Goal: Transaction & Acquisition: Purchase product/service

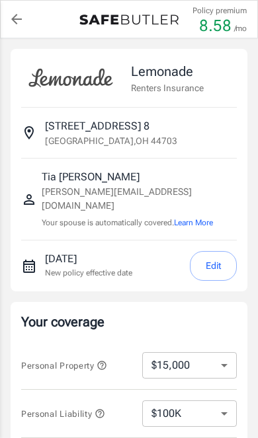
select select "15000"
select select "500"
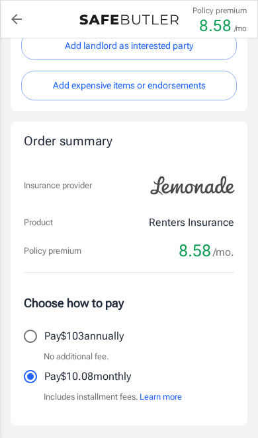
scroll to position [619, 0]
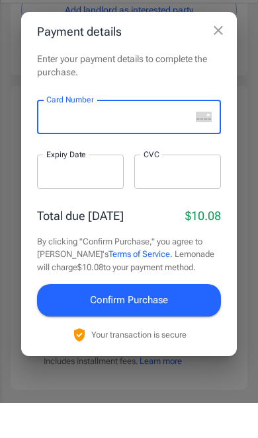
scroll to position [654, 0]
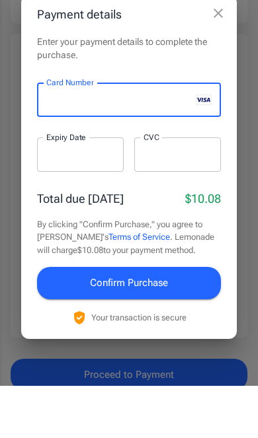
click at [44, 190] on div at bounding box center [80, 207] width 87 height 34
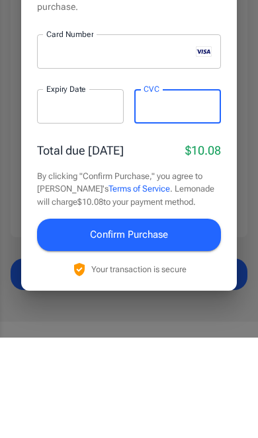
scroll to position [784, 0]
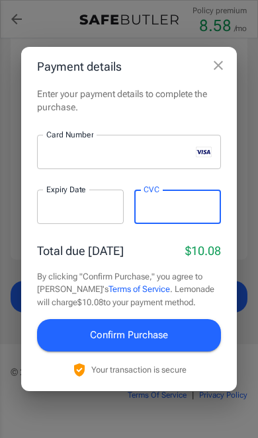
click at [54, 351] on button "Confirm Purchase" at bounding box center [129, 335] width 184 height 32
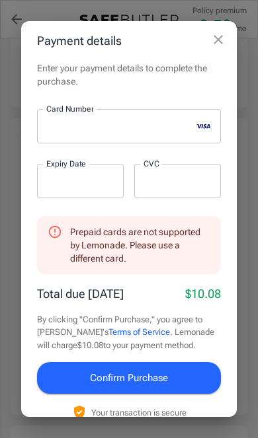
scroll to position [183, 0]
click at [216, 41] on icon "close" at bounding box center [217, 39] width 9 height 9
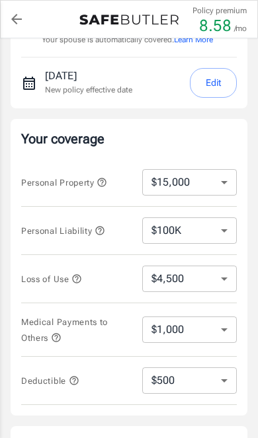
click at [19, 11] on link "back to quotes" at bounding box center [16, 19] width 26 height 26
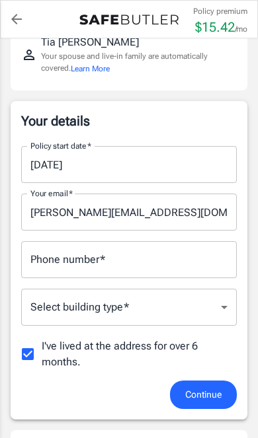
scroll to position [167, 0]
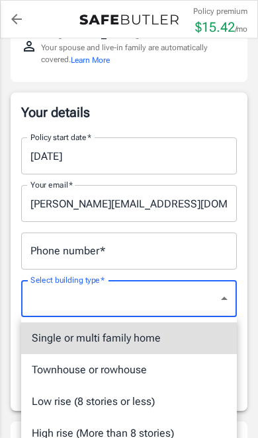
click at [223, 297] on div at bounding box center [129, 219] width 258 height 438
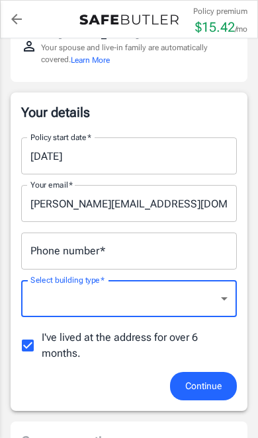
click at [29, 350] on input "I've lived at the address for over 6 months." at bounding box center [28, 346] width 28 height 28
checkbox input "false"
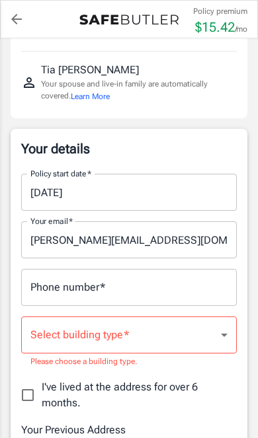
scroll to position [130, 0]
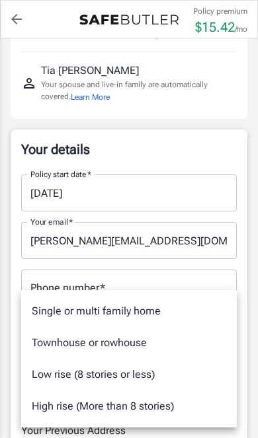
click at [174, 373] on li "Low rise (8 stories or less)" at bounding box center [128, 375] width 215 height 32
type input "lowrise"
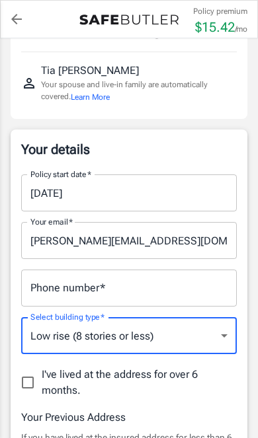
click at [202, 288] on input "Phone number   *" at bounding box center [128, 288] width 215 height 37
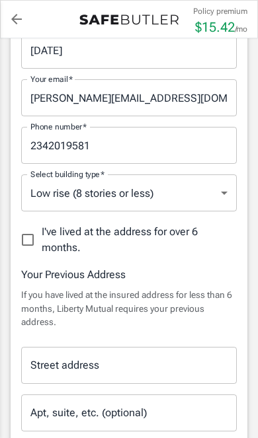
click at [87, 146] on input "2342019581" at bounding box center [128, 145] width 215 height 37
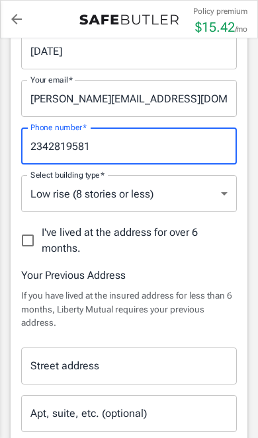
type input "2342819581"
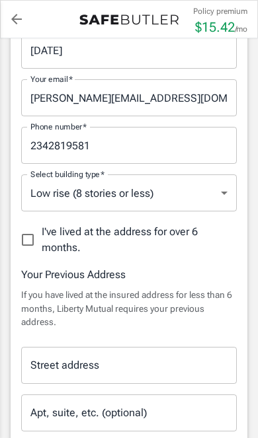
scroll to position [328, 0]
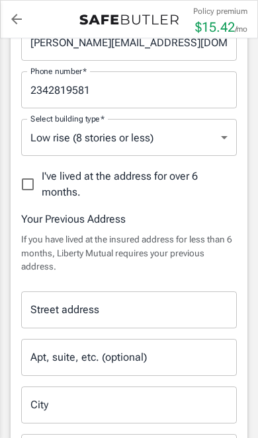
click at [202, 309] on input "Street address" at bounding box center [129, 309] width 204 height 25
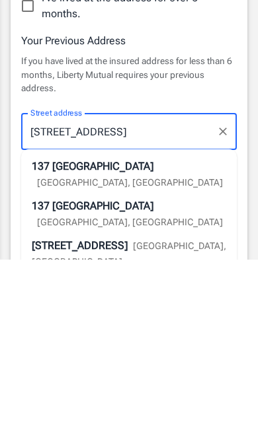
click at [217, 333] on li "137 17th St NW Canton, OH" at bounding box center [128, 353] width 215 height 40
type input "137 17th St NW"
type input "Canton"
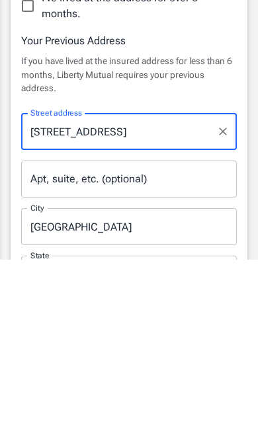
select select "OH"
type input "44703"
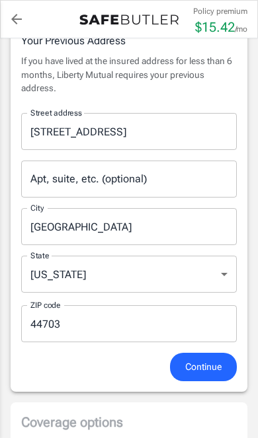
click at [209, 190] on input "Apt, suite, etc. (optional)" at bounding box center [128, 179] width 215 height 37
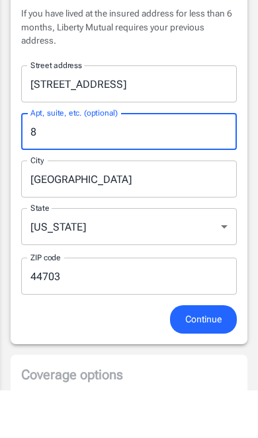
type input "8"
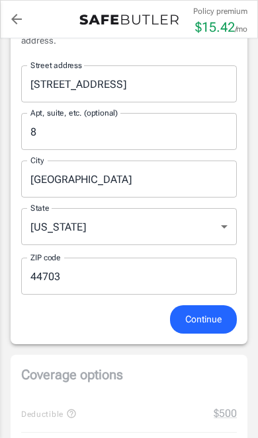
click at [210, 321] on span "Continue" at bounding box center [203, 319] width 36 height 17
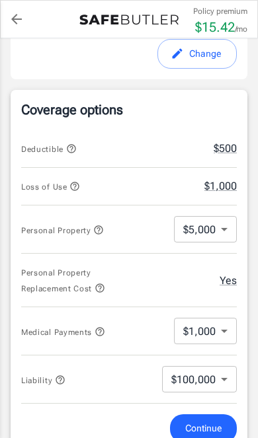
scroll to position [501, 0]
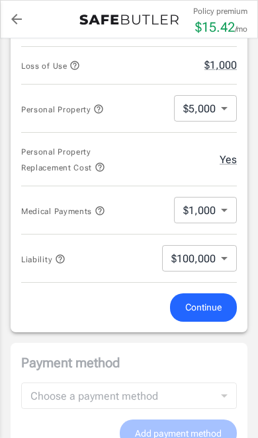
click at [215, 316] on span "Continue" at bounding box center [203, 307] width 36 height 17
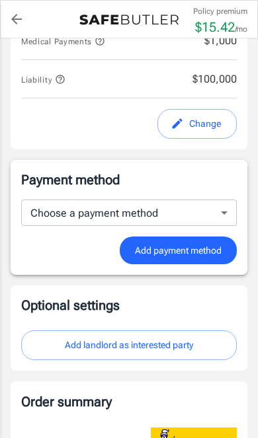
scroll to position [788, 0]
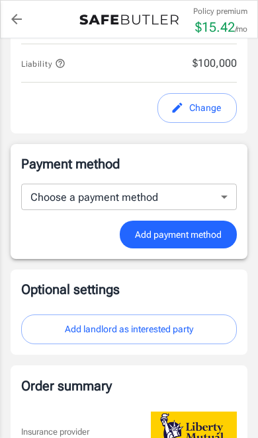
click at [220, 217] on body "Policy premium $ 15.42 /mo Liberty Mutual Renters Insurance 137 17TH ST NW 8 CA…" at bounding box center [129, 41] width 258 height 1659
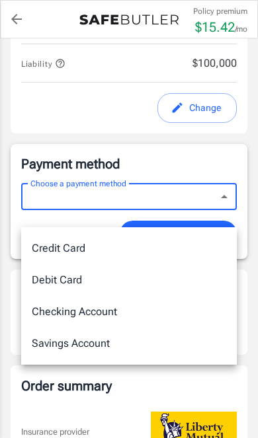
click at [197, 287] on li "Debit Card" at bounding box center [128, 280] width 215 height 32
type input "debit"
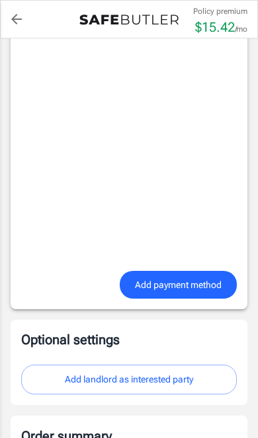
scroll to position [1118, 0]
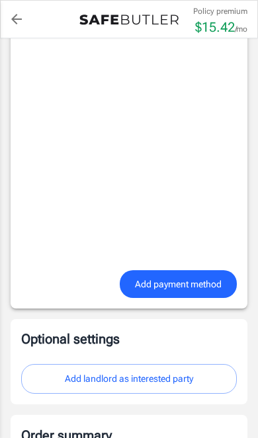
click at [210, 293] on span "Add payment method" at bounding box center [178, 284] width 87 height 17
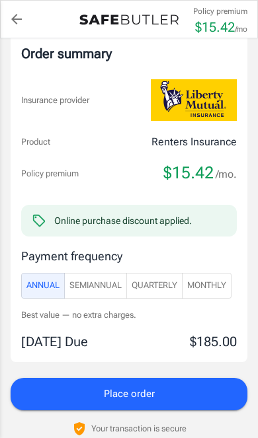
click at [219, 293] on span "Monthly" at bounding box center [206, 285] width 39 height 15
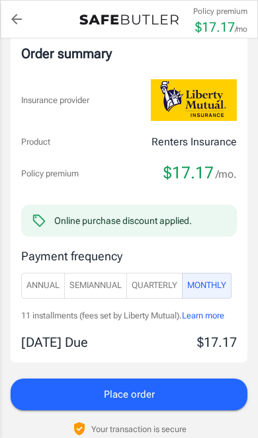
scroll to position [1119, 0]
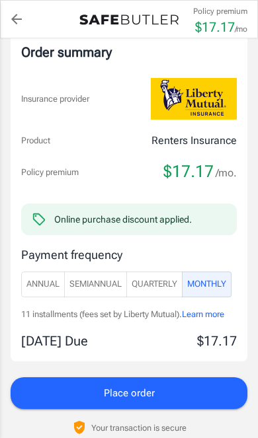
click at [206, 405] on button "Place order" at bounding box center [129, 393] width 237 height 32
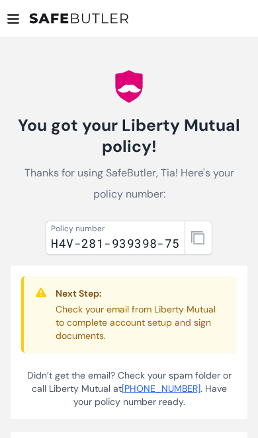
click at [65, 237] on div "H4V-281-939398-75" at bounding box center [115, 243] width 129 height 19
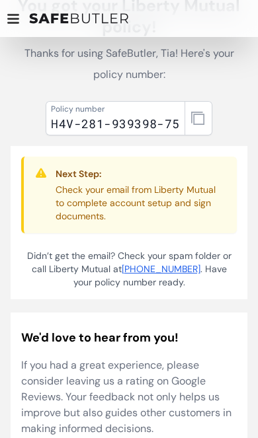
scroll to position [108, 0]
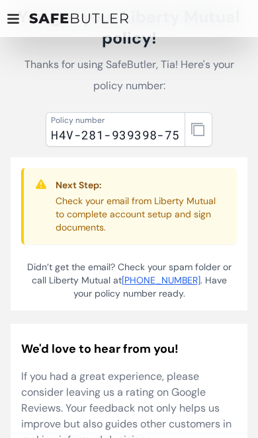
click at [22, 13] on div at bounding box center [13, 18] width 21 height 21
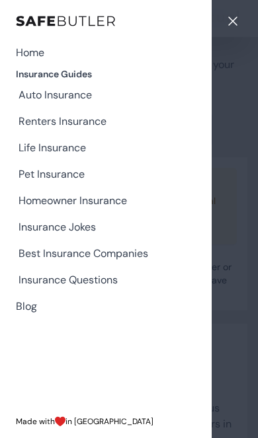
click at [235, 330] on div "Close sidebar Home Insurance Guides Auto Insurance Renters Insurance Life Insur…" at bounding box center [129, 219] width 258 height 438
